Goal: Transaction & Acquisition: Purchase product/service

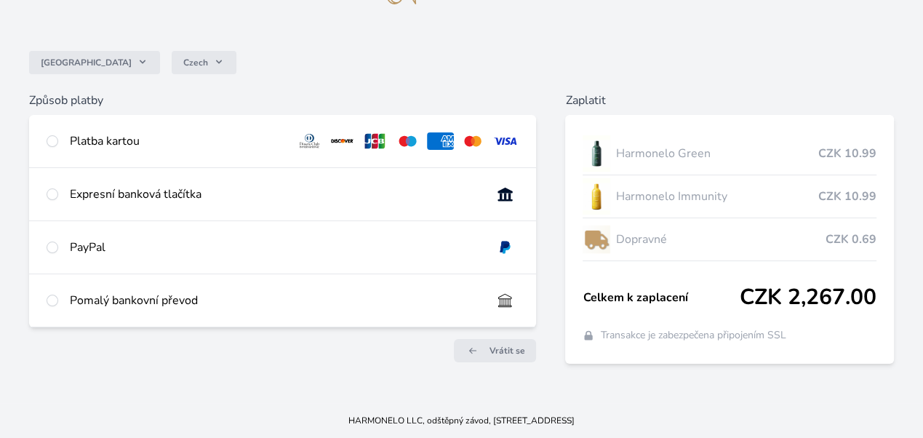
scroll to position [100, 0]
drag, startPoint x: 929, startPoint y: 114, endPoint x: 931, endPoint y: 212, distance: 97.6
click at [923, 212] on html "Česko Czech Způsob platby Platba kartou Číslo karty <p>Your browser does not su…" at bounding box center [461, 174] width 923 height 528
click at [58, 135] on input "radio" at bounding box center [53, 141] width 12 height 12
radio input "true"
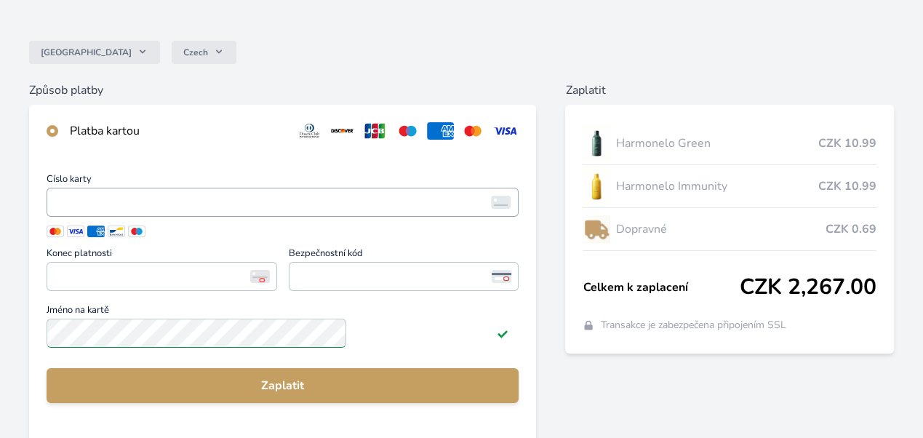
click at [196, 212] on iframe "<p>Your browser does not support iframes.</p>" at bounding box center [282, 202] width 459 height 20
